Goal: Find contact information: Find contact information

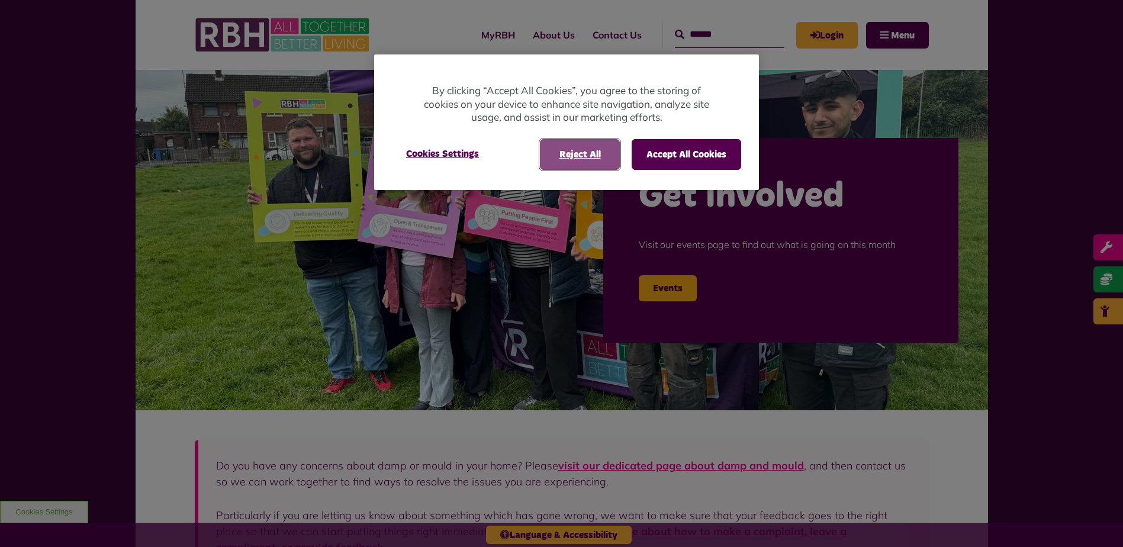
click at [550, 154] on button "Reject All" at bounding box center [580, 154] width 80 height 31
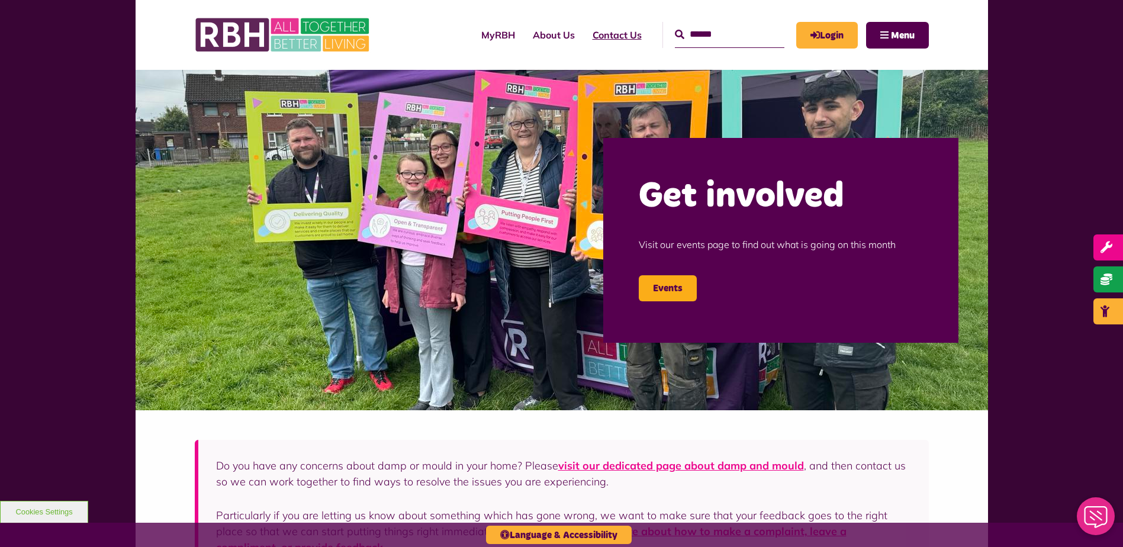
click at [598, 33] on link "Contact Us" at bounding box center [616, 35] width 67 height 32
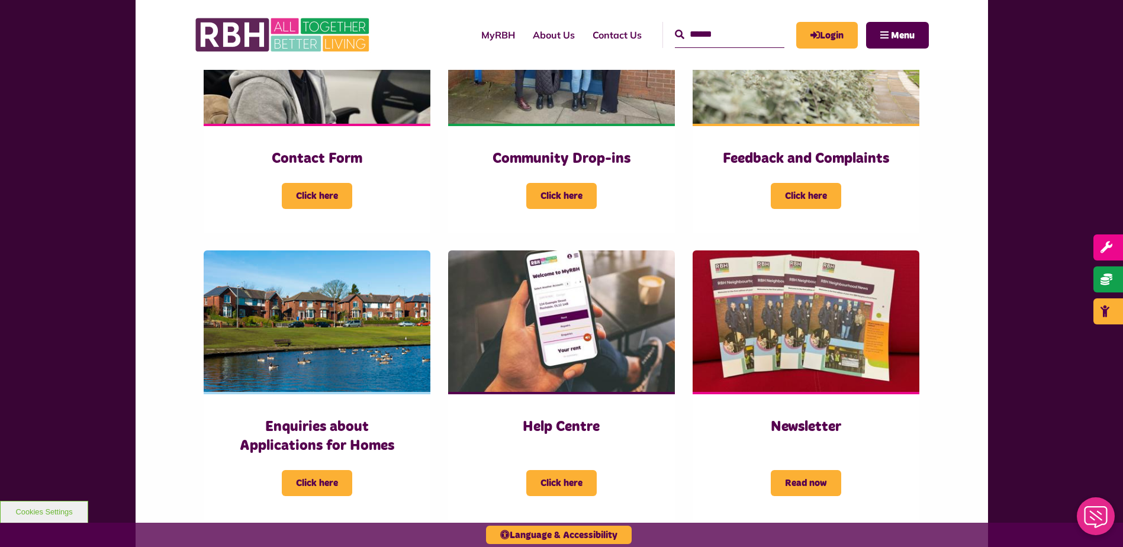
scroll to position [355, 0]
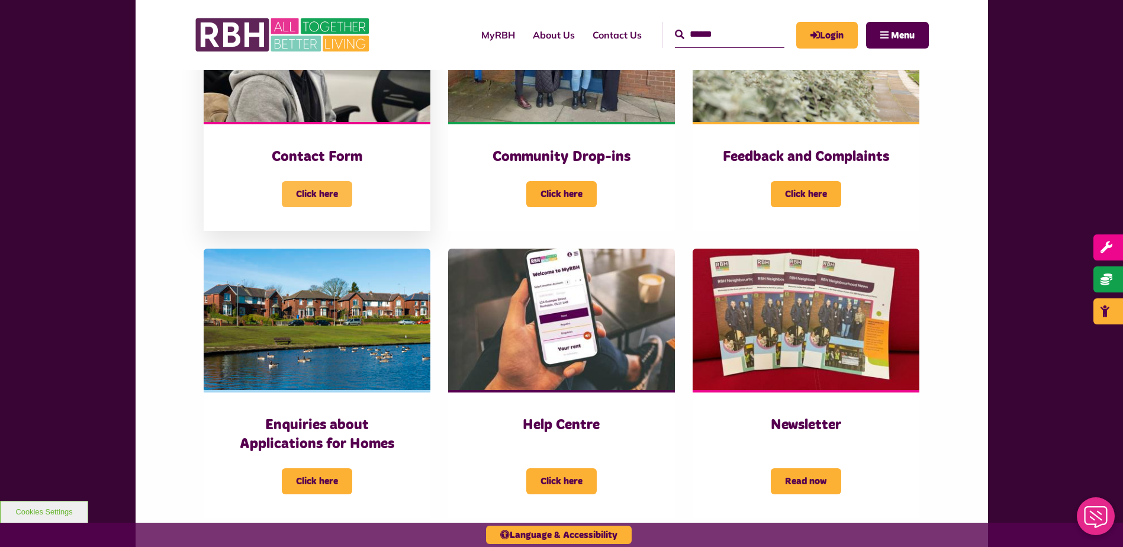
click at [314, 186] on span "Click here" at bounding box center [317, 194] width 70 height 26
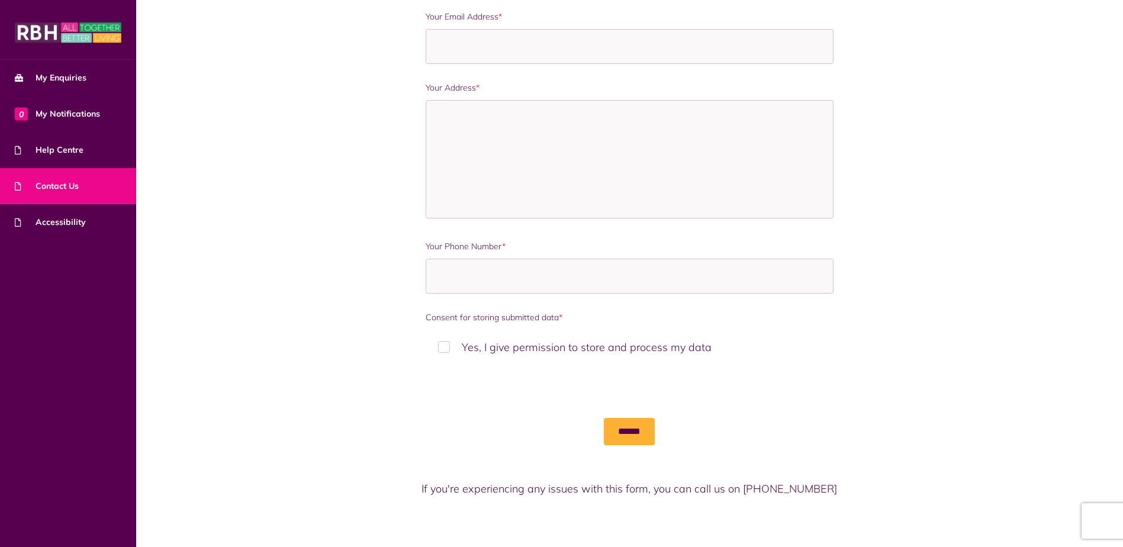
scroll to position [614, 0]
